Goal: Task Accomplishment & Management: Manage account settings

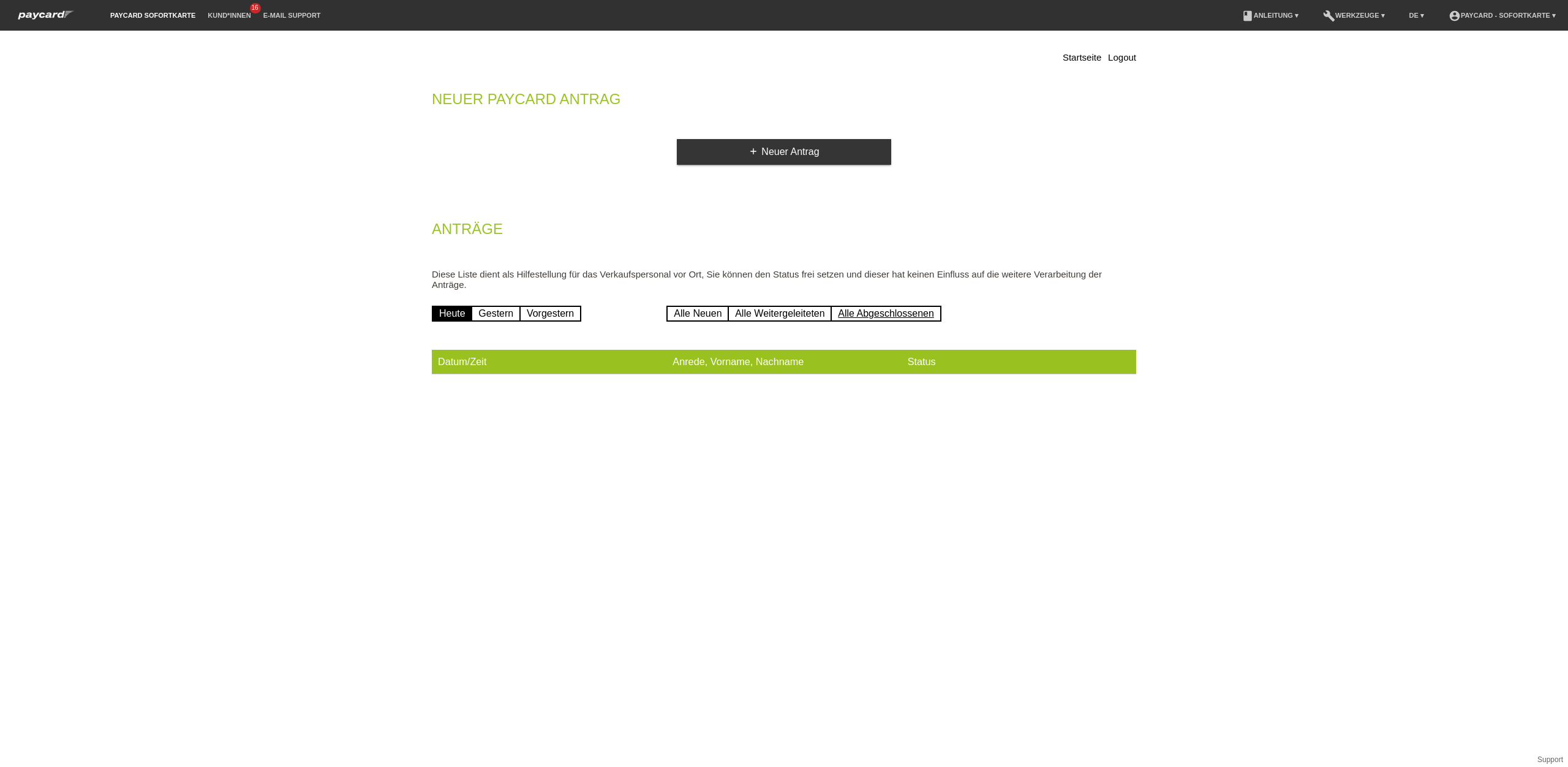
click at [883, 305] on link "Alle Abgeschlossenen" at bounding box center [885, 313] width 111 height 16
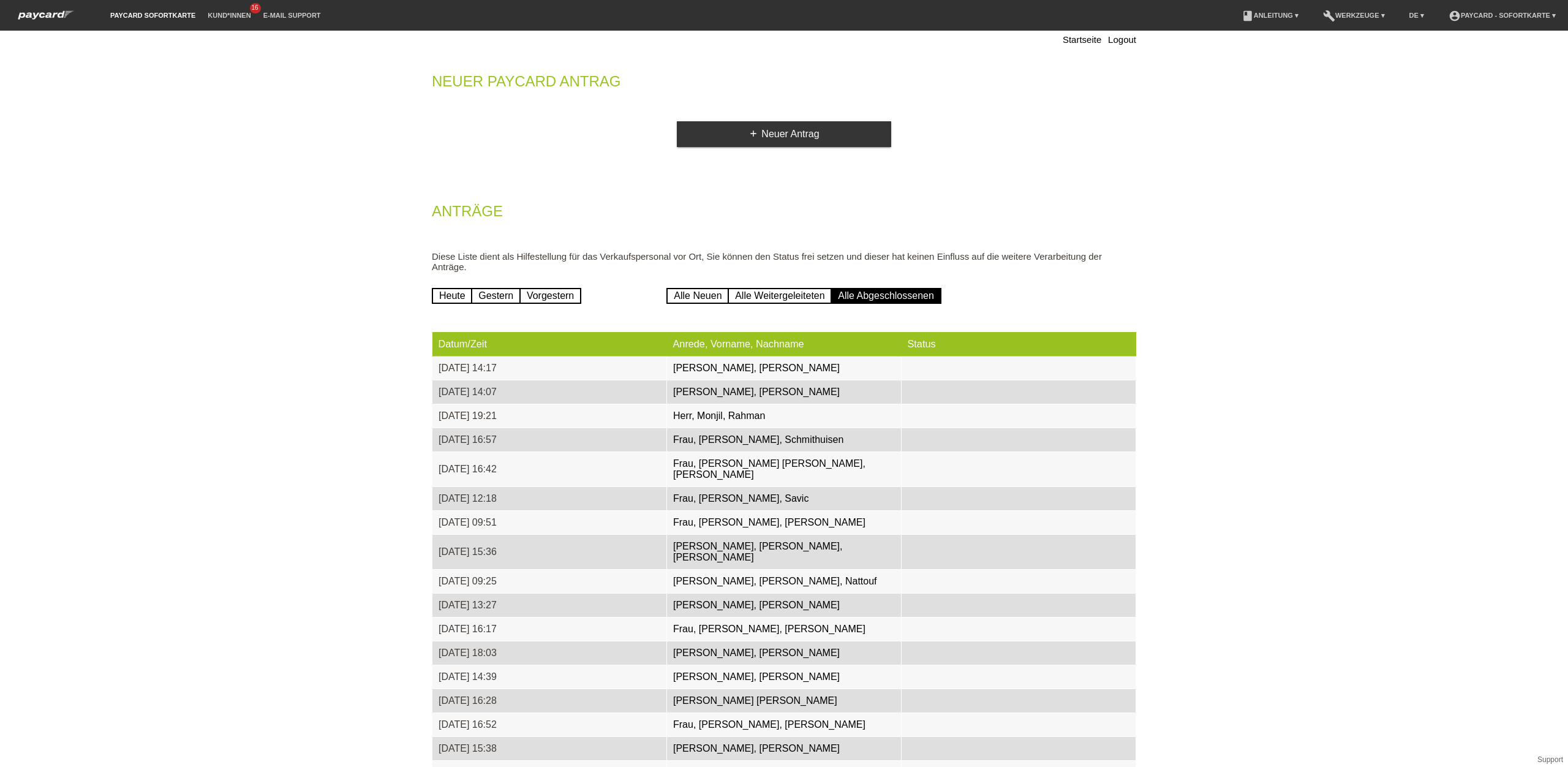
scroll to position [15, 0]
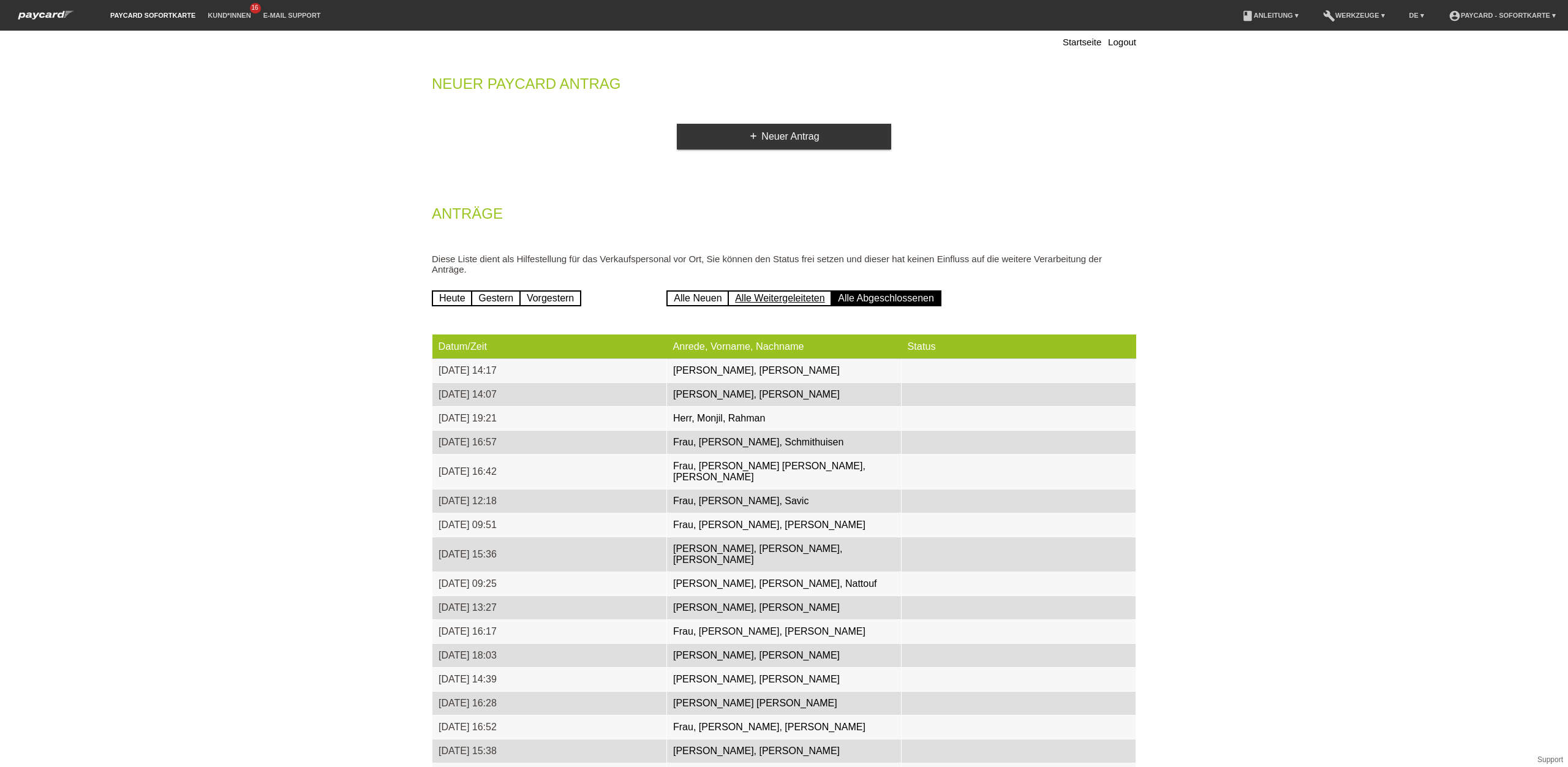
click at [767, 290] on link "Alle Weitergeleiteten" at bounding box center [779, 298] width 104 height 16
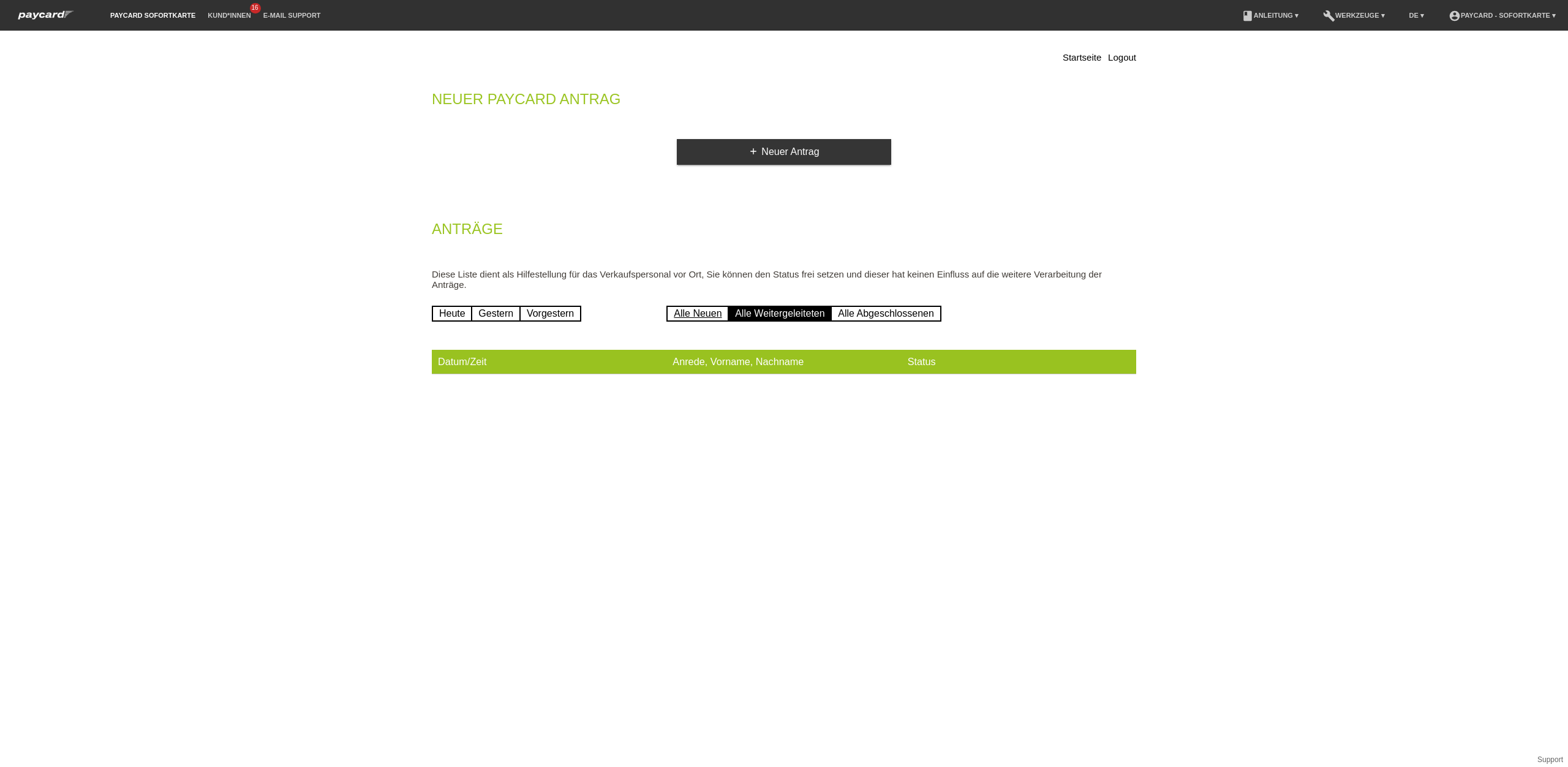
click at [704, 306] on link "Alle Neuen" at bounding box center [698, 313] width 63 height 16
click at [868, 305] on link "Alle Abgeschlossenen" at bounding box center [885, 313] width 111 height 16
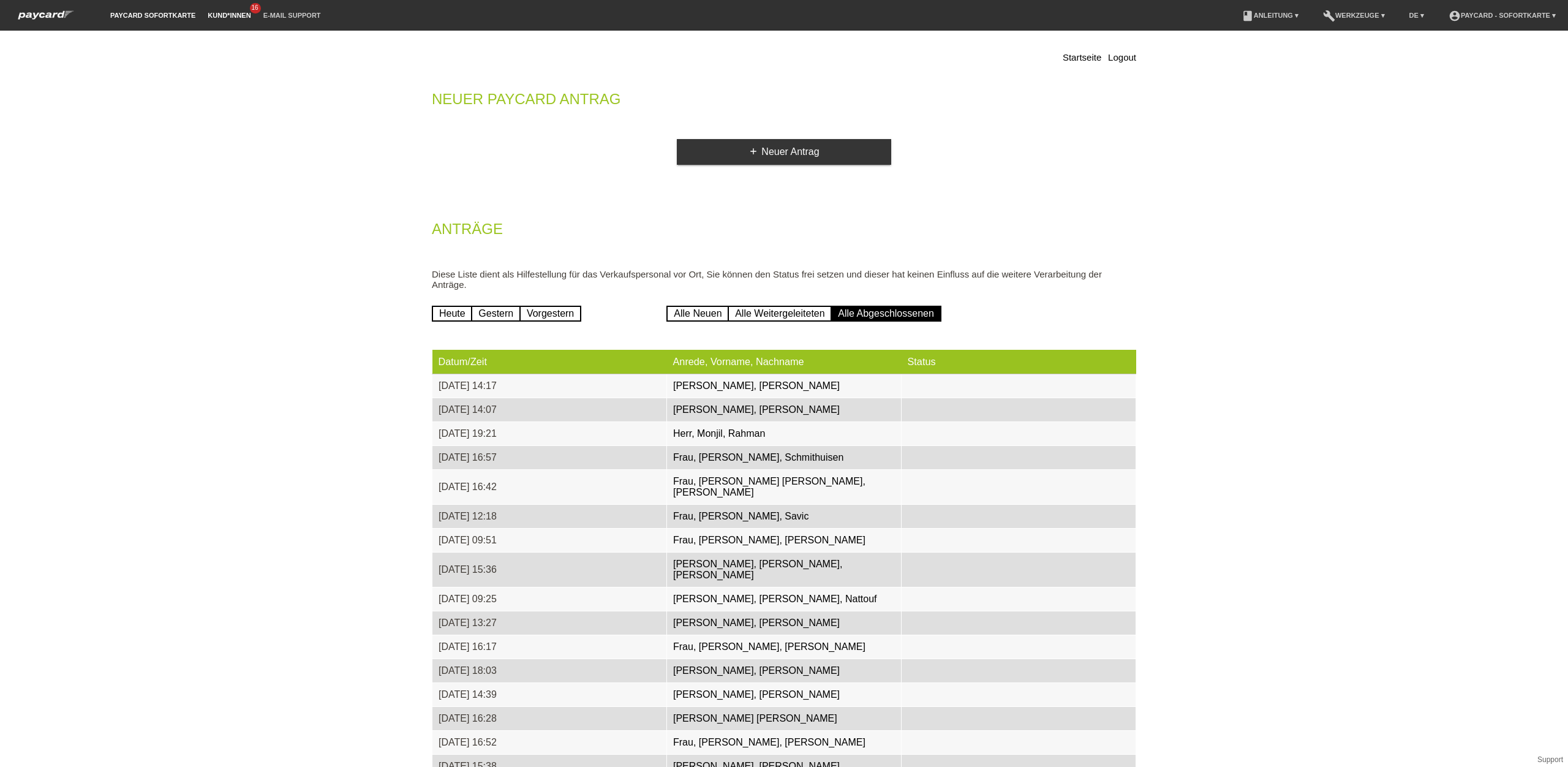
click at [228, 16] on link "Kund*innen" at bounding box center [228, 15] width 55 height 8
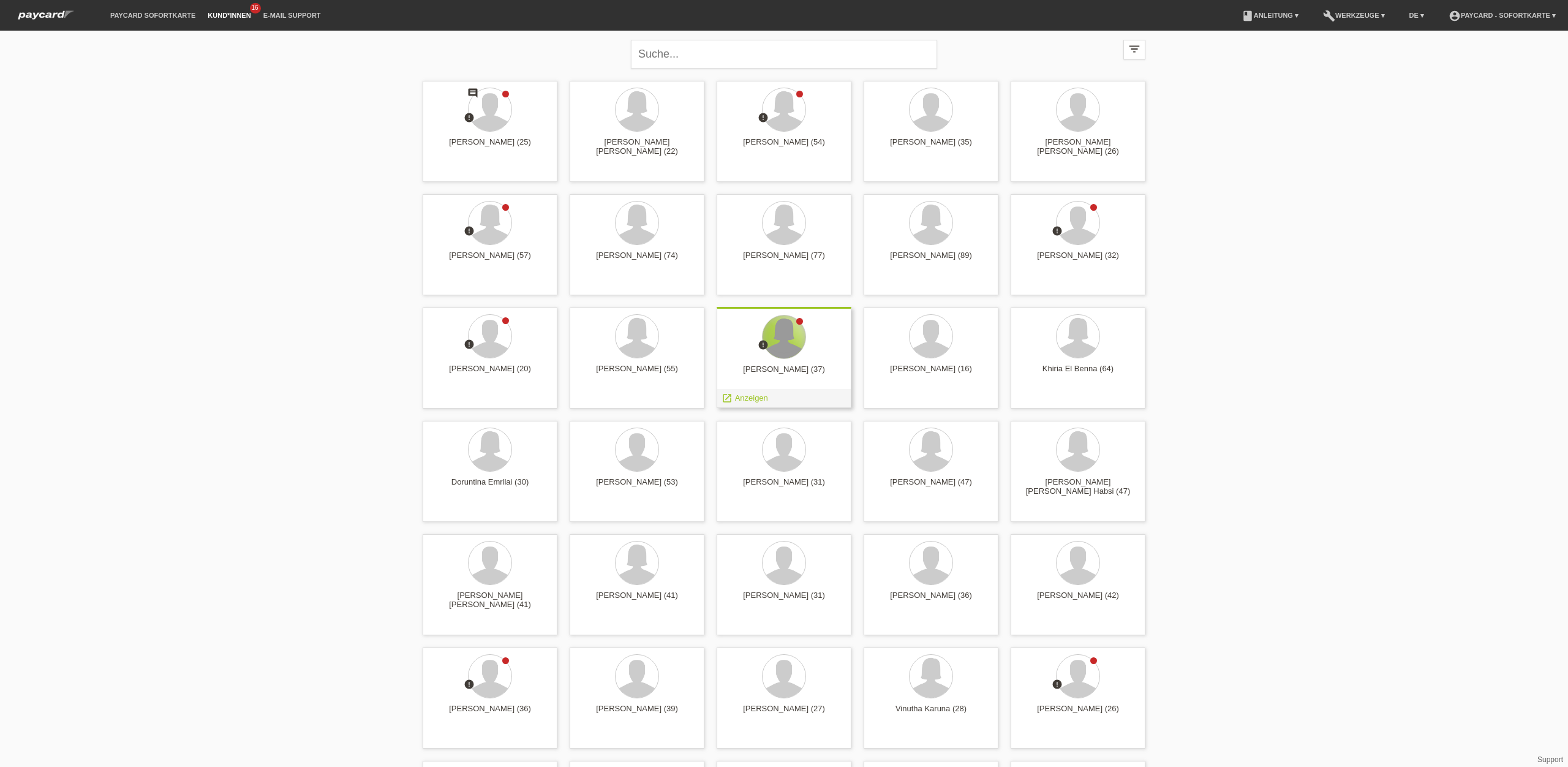
click at [782, 341] on div at bounding box center [784, 337] width 43 height 43
click at [803, 353] on div at bounding box center [784, 337] width 115 height 46
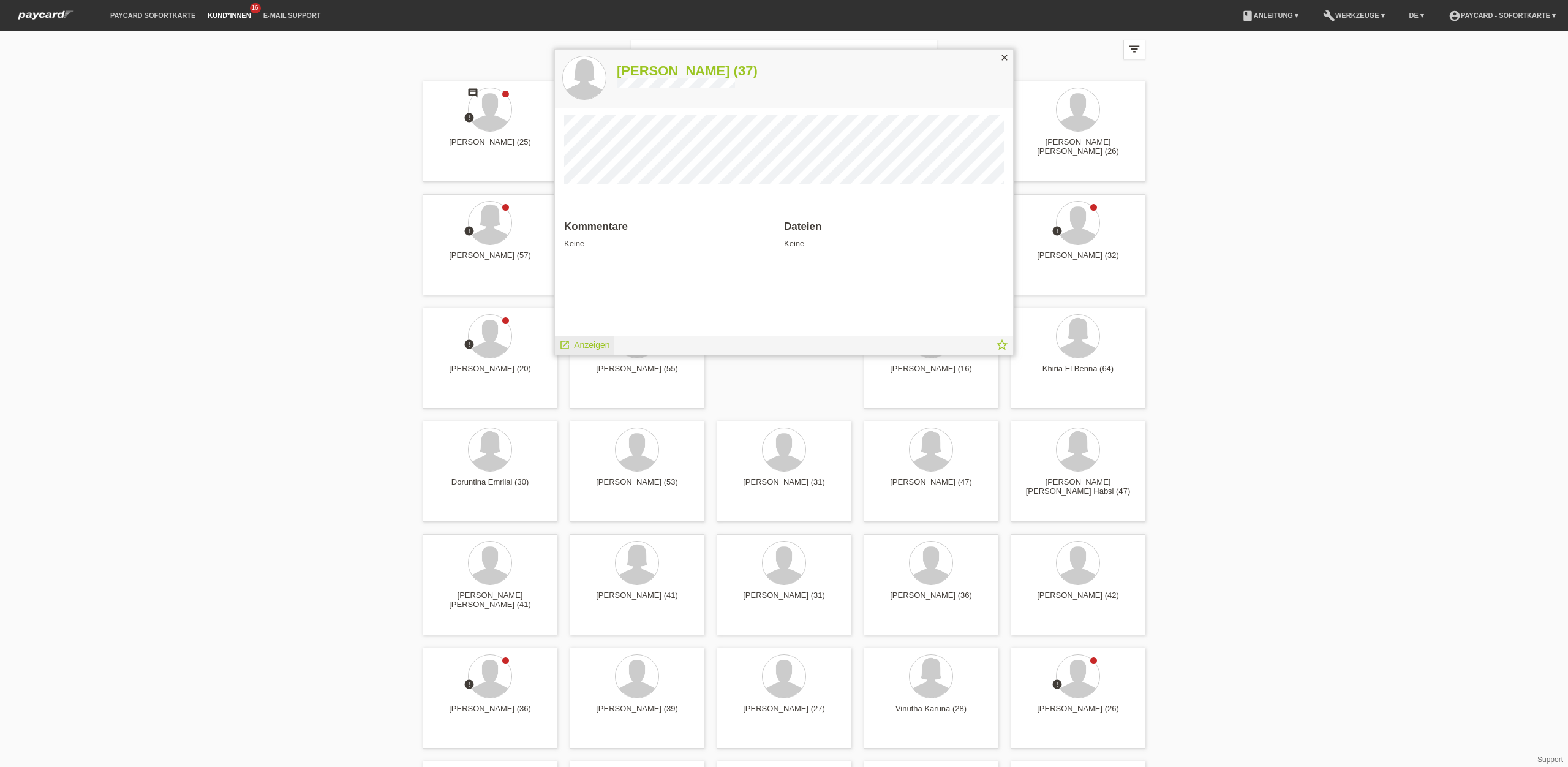
click at [569, 345] on icon "launch" at bounding box center [564, 344] width 11 height 11
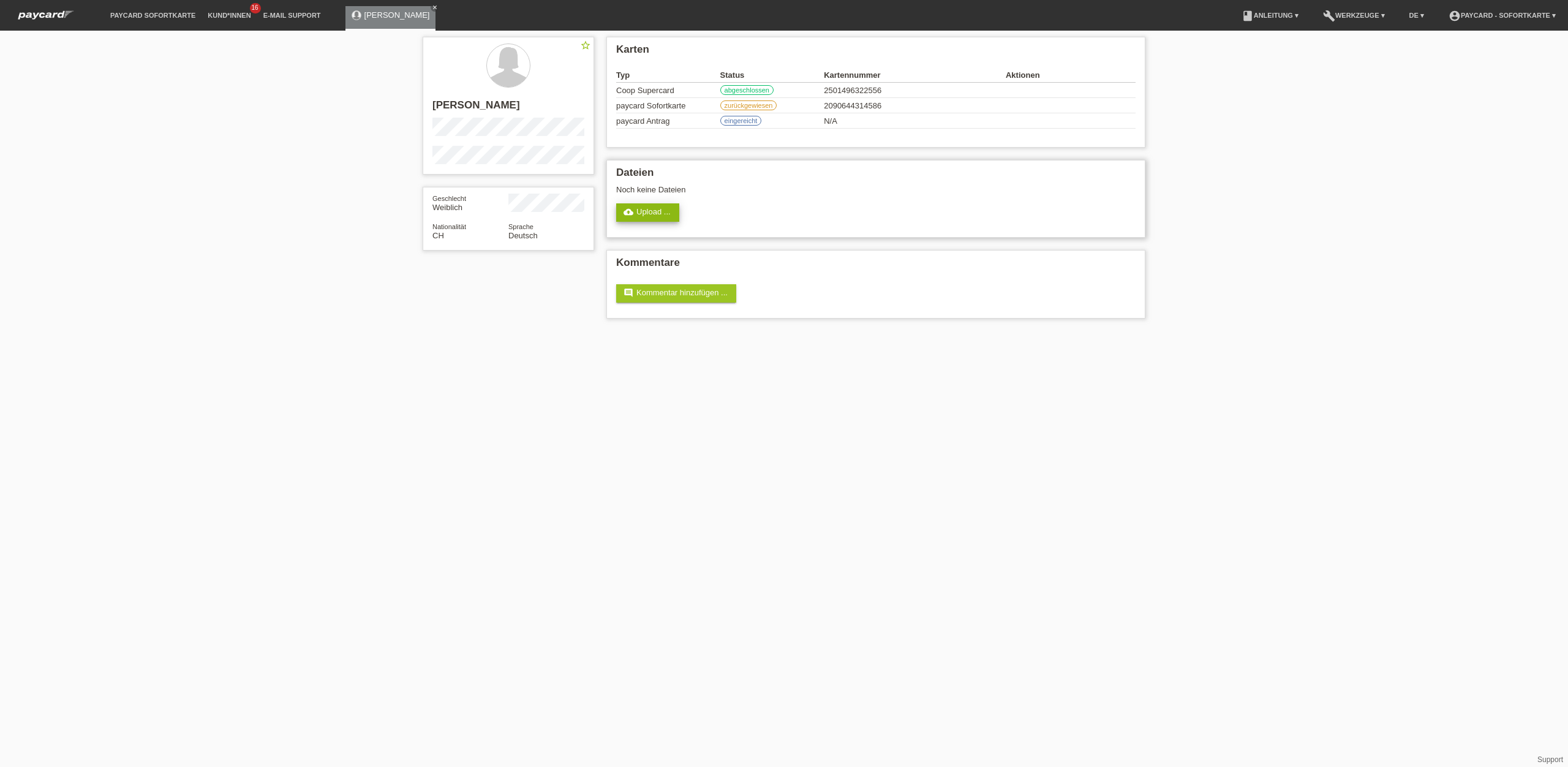
click at [647, 213] on link "cloud_upload Upload ..." at bounding box center [648, 212] width 63 height 19
click at [649, 216] on link "cloud_upload Upload ..." at bounding box center [648, 212] width 63 height 19
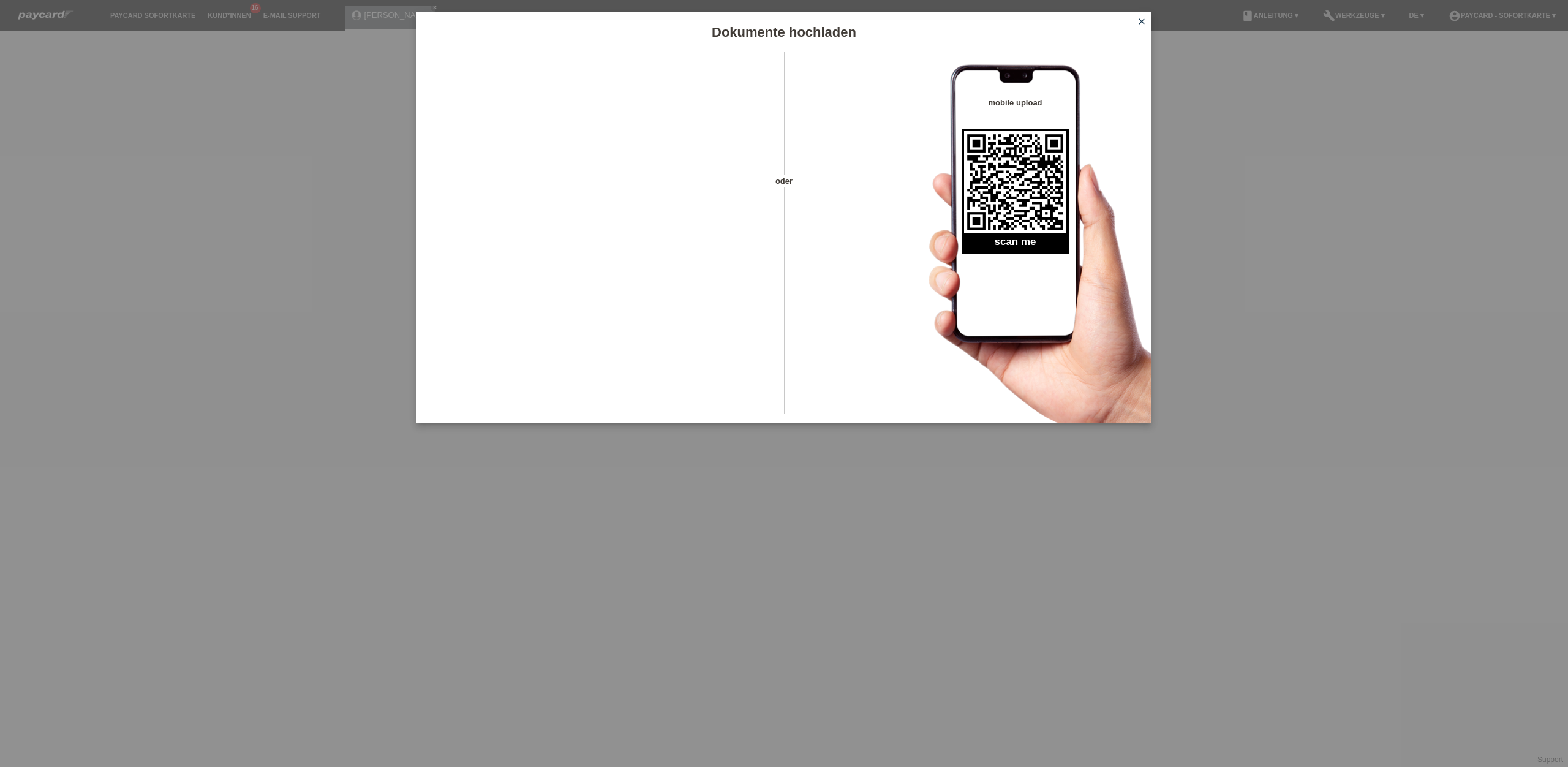
click at [1141, 17] on icon "close" at bounding box center [1142, 22] width 10 height 10
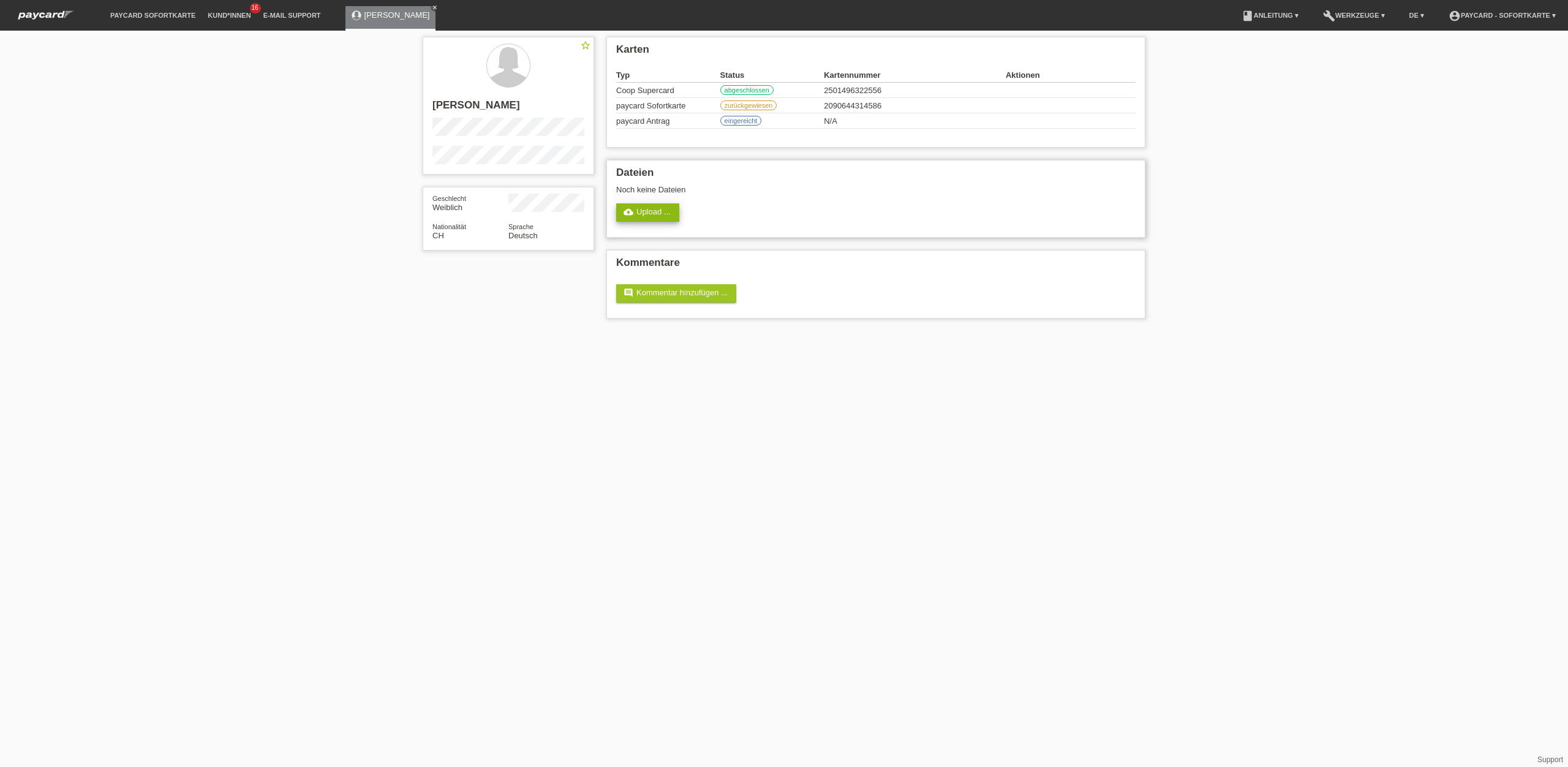
click at [656, 213] on link "cloud_upload Upload ..." at bounding box center [648, 212] width 63 height 19
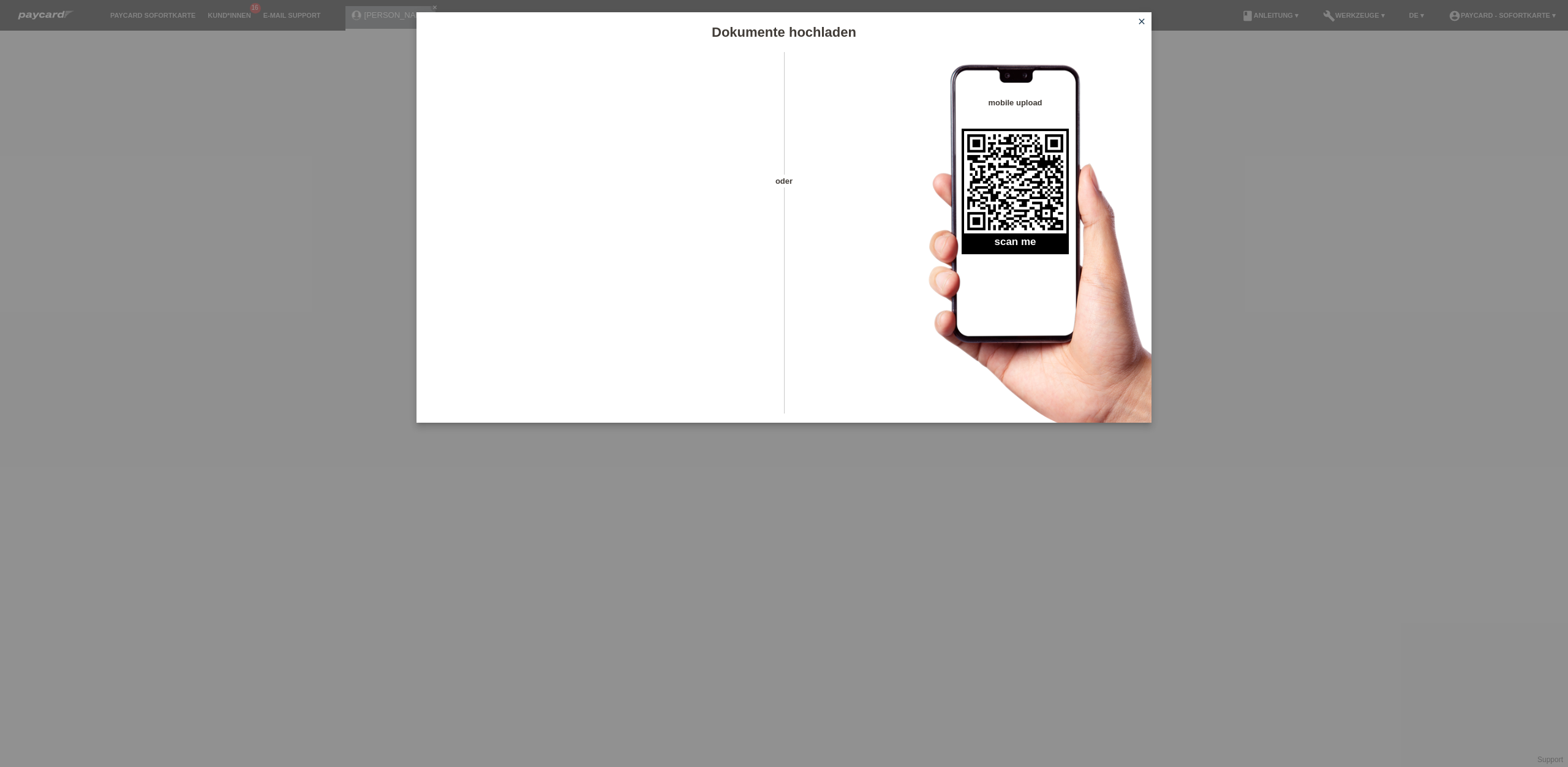
click at [1145, 21] on icon "close" at bounding box center [1142, 22] width 10 height 10
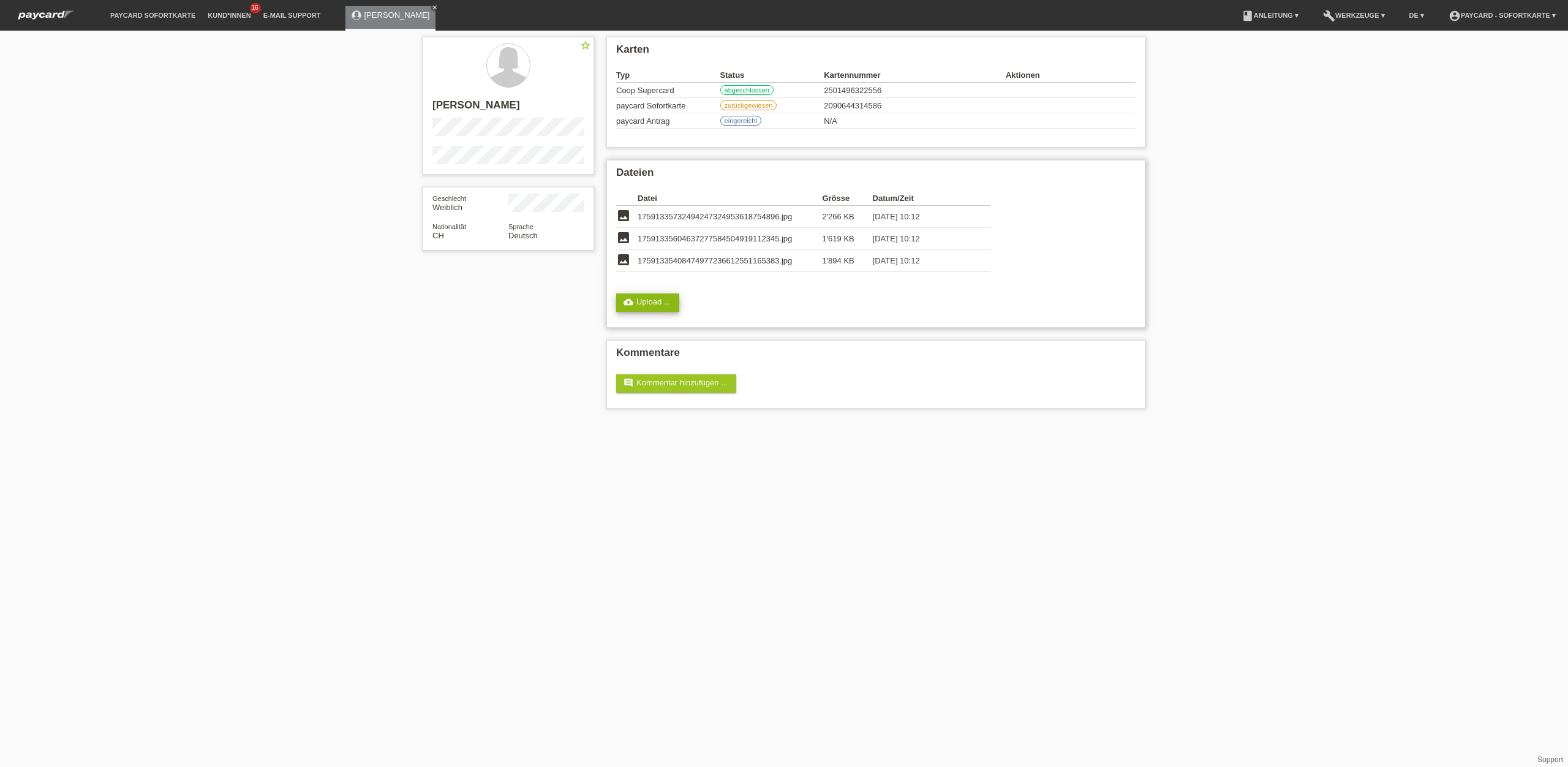
click at [645, 307] on link "cloud_upload Upload ..." at bounding box center [648, 303] width 63 height 19
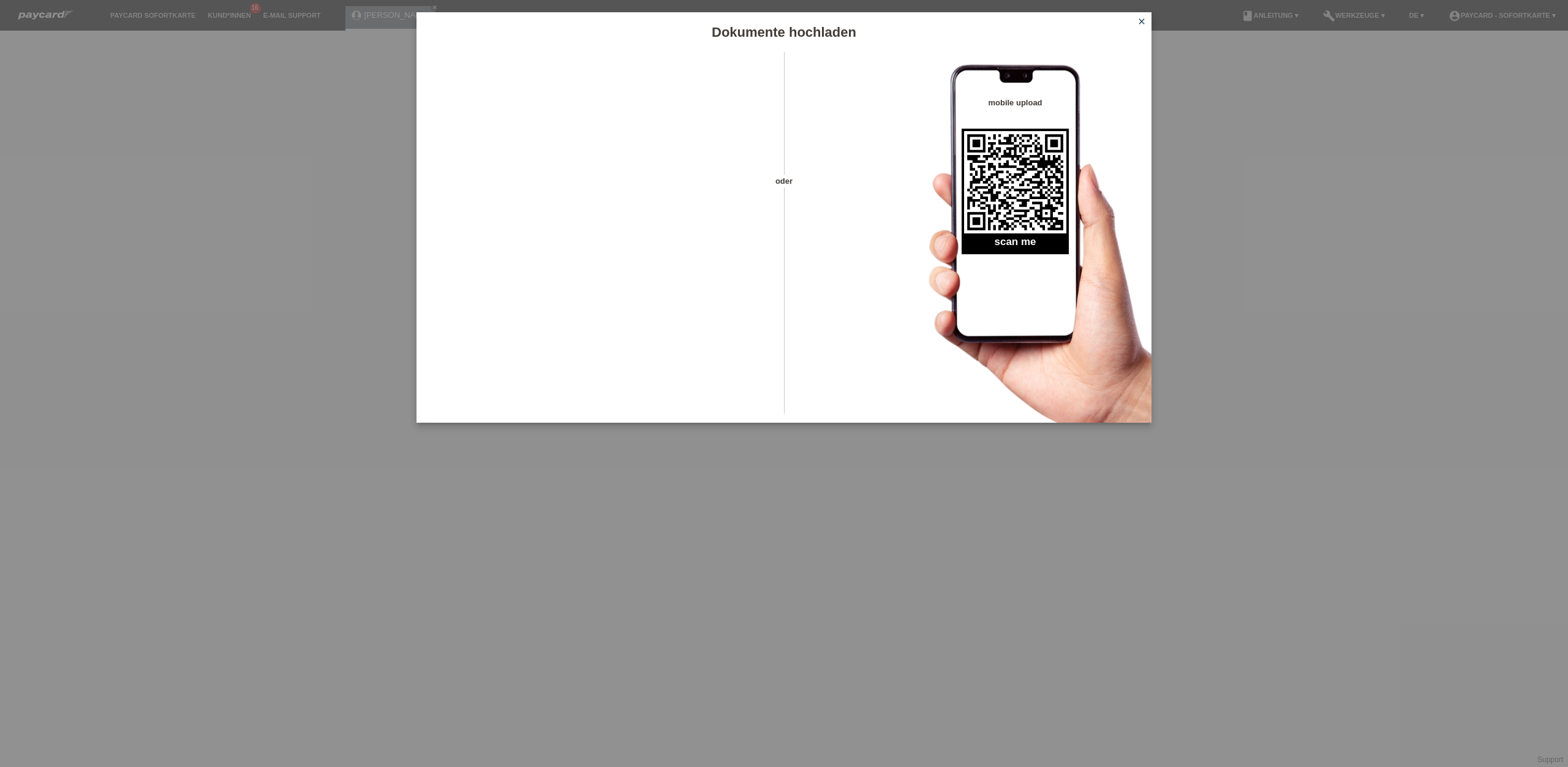
click at [1143, 23] on icon "close" at bounding box center [1142, 22] width 10 height 10
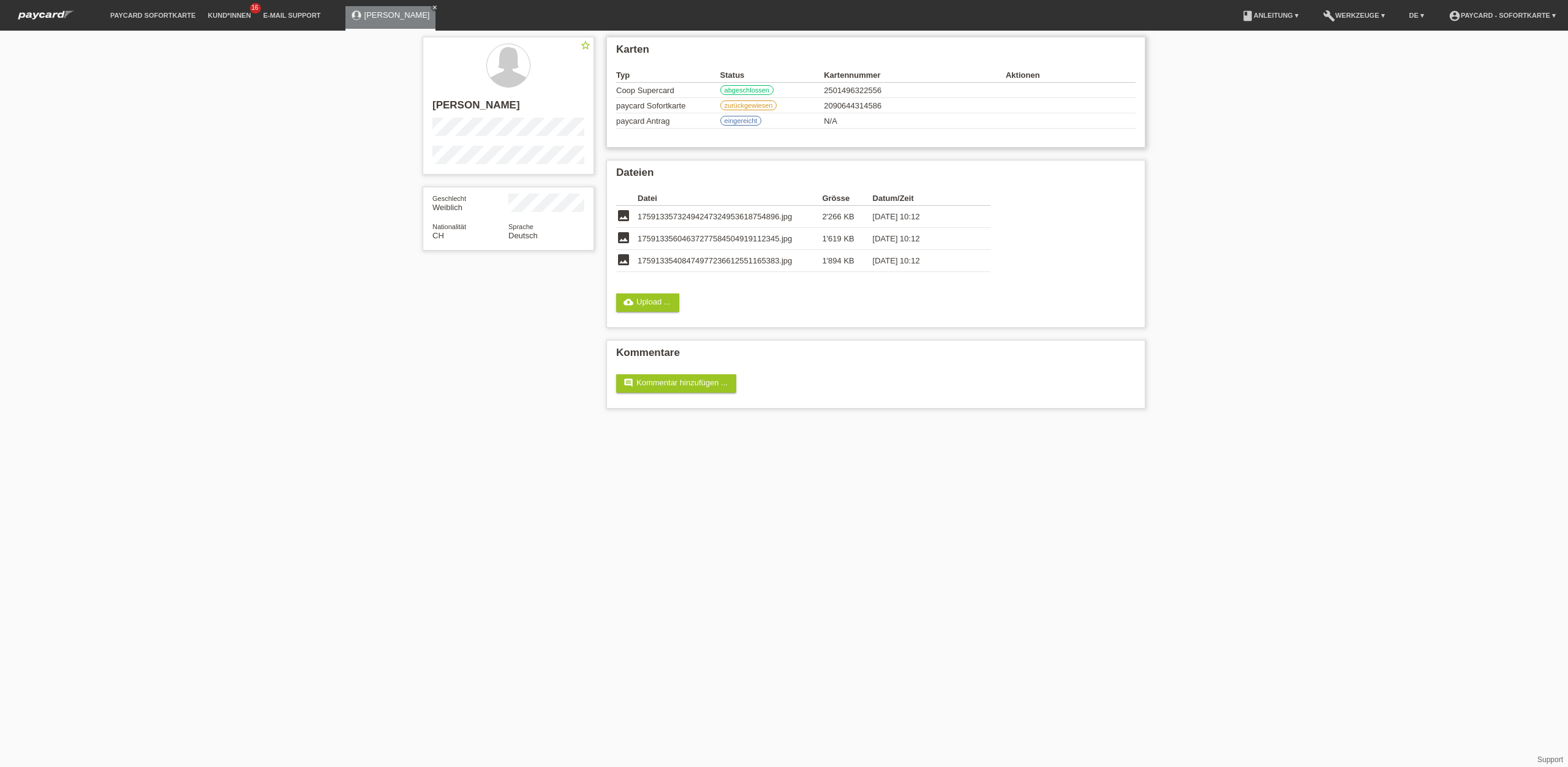
drag, startPoint x: 689, startPoint y: 107, endPoint x: 617, endPoint y: 106, distance: 72.0
click at [617, 106] on td "paycard Sofortkarte" at bounding box center [668, 106] width 104 height 15
